Goal: Obtain resource: Download file/media

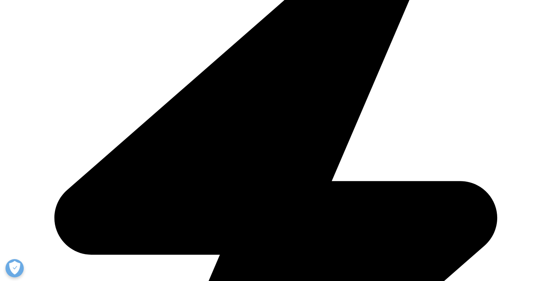
scroll to position [132, 431]
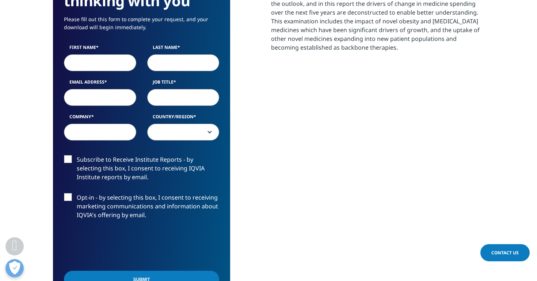
scroll to position [402, 0]
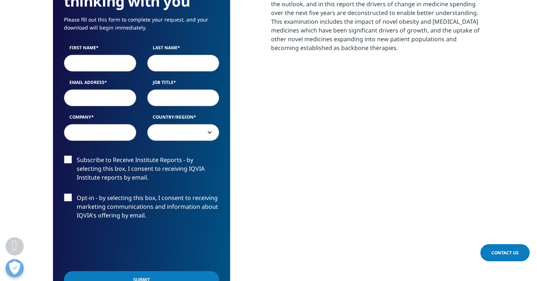
click at [87, 68] on input "First Name" at bounding box center [100, 63] width 72 height 17
type input "[PERSON_NAME]"
type input "[PERSON_NAME][EMAIL_ADDRESS][PERSON_NAME][DOMAIN_NAME]"
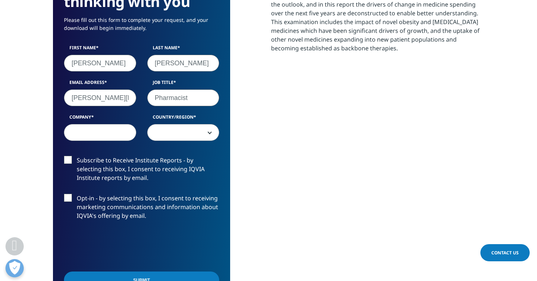
type input "Pharmacist"
type input "[PERSON_NAME] Permanente"
click at [208, 134] on span at bounding box center [184, 133] width 72 height 17
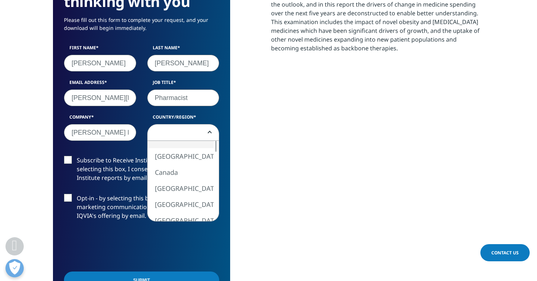
select select "[GEOGRAPHIC_DATA]"
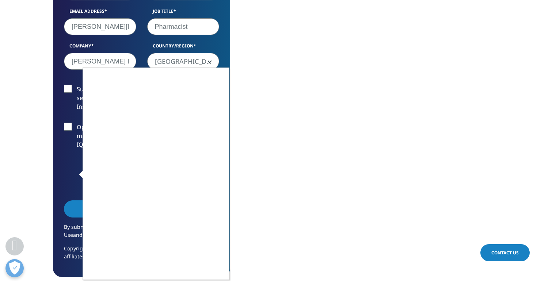
scroll to position [475, 0]
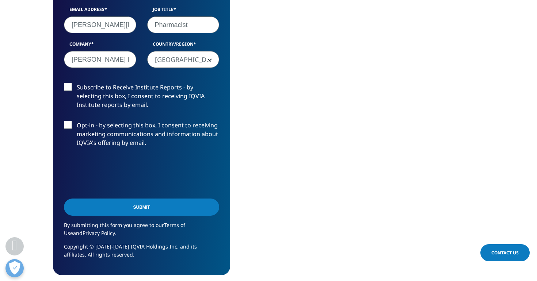
click at [163, 204] on input "Submit" at bounding box center [141, 207] width 155 height 17
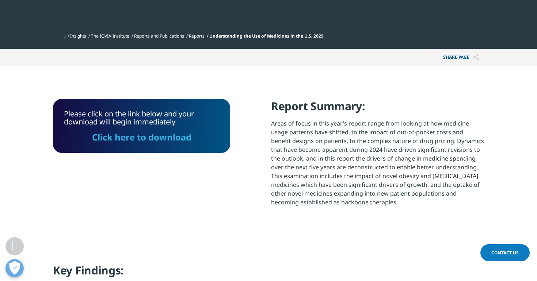
scroll to position [248, 0]
click at [167, 134] on link "Click here to download" at bounding box center [141, 137] width 99 height 12
